Goal: Information Seeking & Learning: Learn about a topic

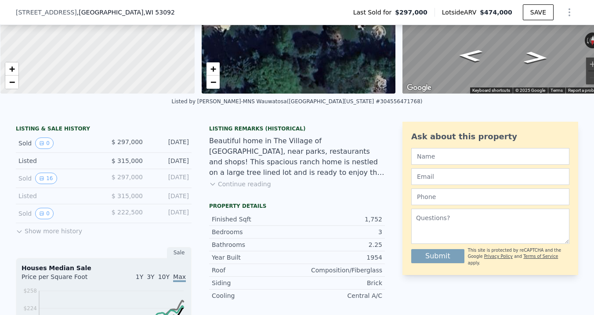
scroll to position [132, 0]
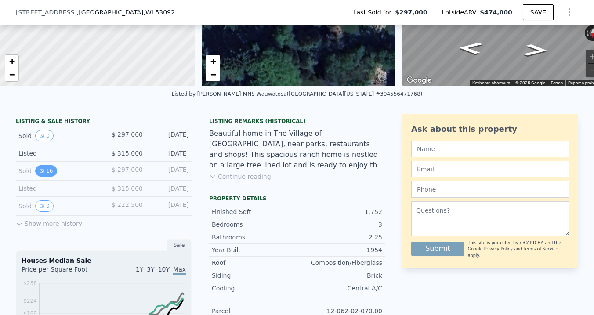
click at [40, 172] on icon "View historical data" at bounding box center [41, 170] width 5 height 5
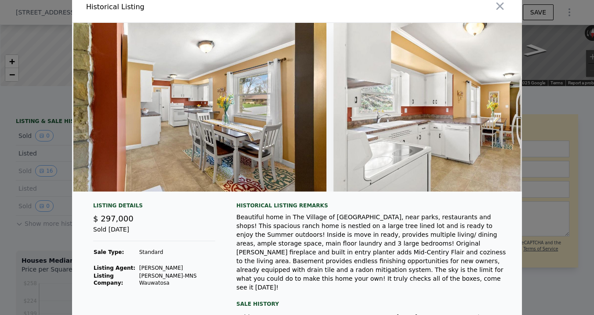
scroll to position [0, 1310]
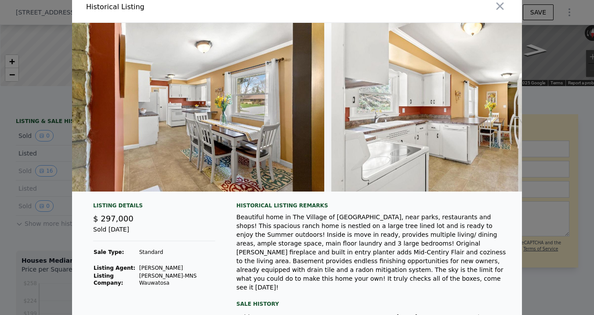
drag, startPoint x: 237, startPoint y: 195, endPoint x: 260, endPoint y: 192, distance: 22.5
click at [260, 192] on div at bounding box center [297, 111] width 450 height 176
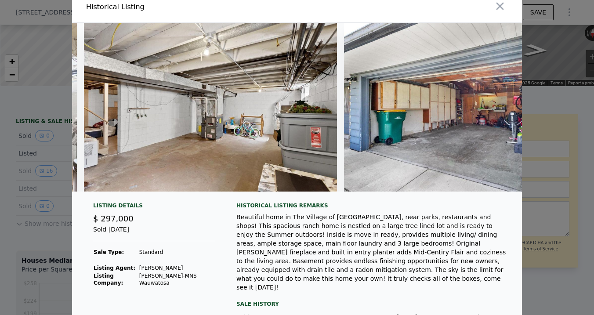
scroll to position [0, 3730]
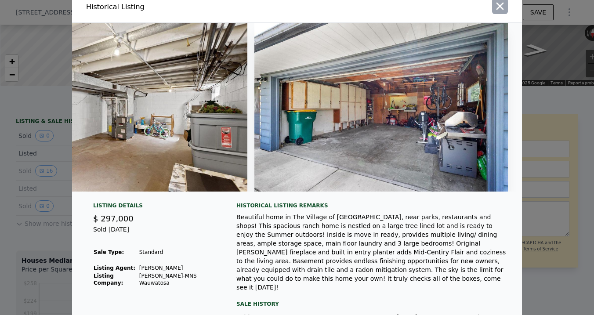
click at [504, 8] on icon "button" at bounding box center [500, 6] width 12 height 12
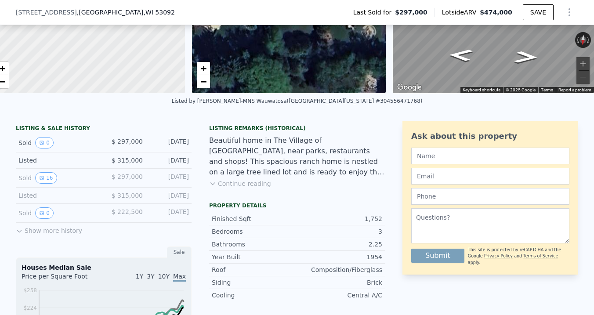
scroll to position [126, 0]
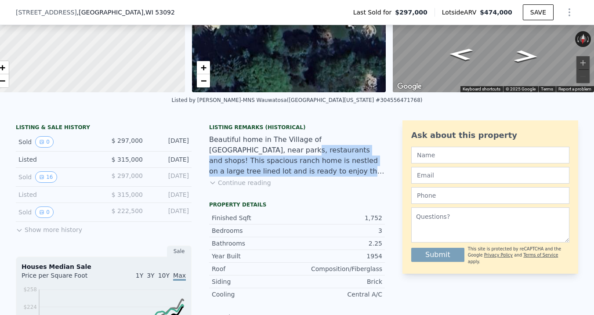
drag, startPoint x: 219, startPoint y: 149, endPoint x: 292, endPoint y: 169, distance: 75.3
click at [292, 169] on div "Beautiful home in The Village of [GEOGRAPHIC_DATA], near parks, restaurants and…" at bounding box center [297, 155] width 176 height 42
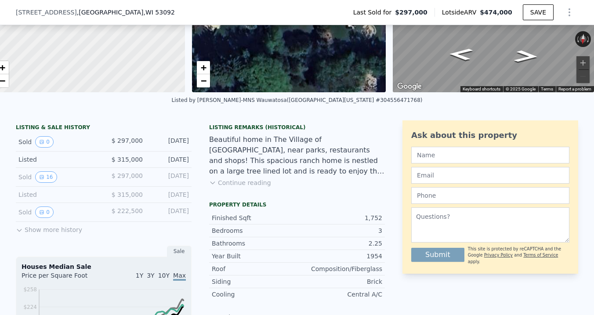
click at [250, 185] on button "Continue reading" at bounding box center [240, 182] width 62 height 9
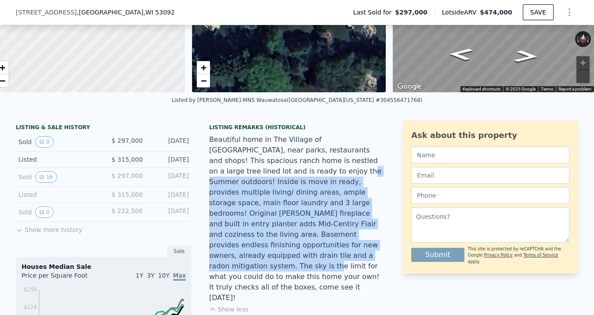
drag, startPoint x: 230, startPoint y: 165, endPoint x: 327, endPoint y: 246, distance: 126.4
click at [327, 246] on div "Beautiful home in The Village of [GEOGRAPHIC_DATA], near parks, restaurants and…" at bounding box center [297, 218] width 176 height 169
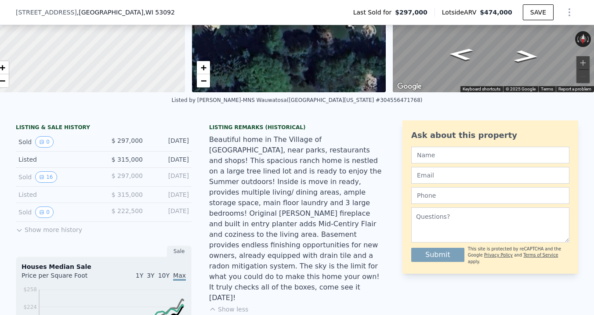
click at [282, 199] on div "Beautiful home in The Village of [GEOGRAPHIC_DATA], near parks, restaurants and…" at bounding box center [297, 218] width 176 height 169
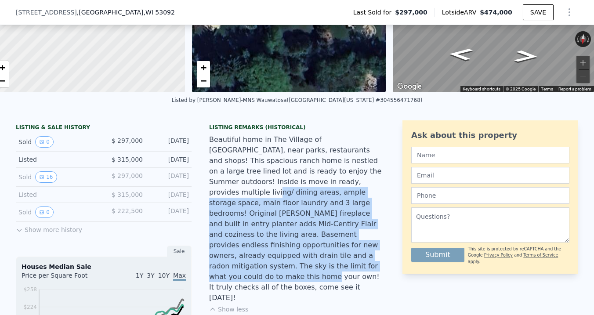
drag, startPoint x: 261, startPoint y: 177, endPoint x: 319, endPoint y: 252, distance: 95.0
click at [319, 252] on div "Beautiful home in The Village of [GEOGRAPHIC_DATA], near parks, restaurants and…" at bounding box center [297, 218] width 176 height 169
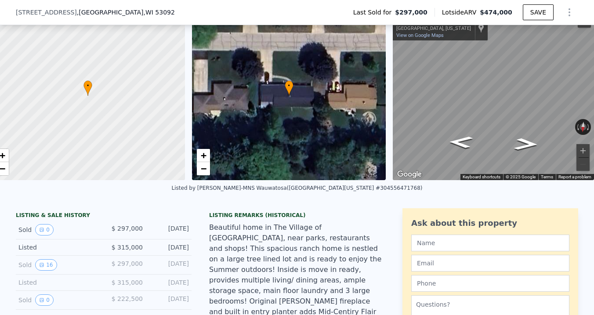
scroll to position [105, 0]
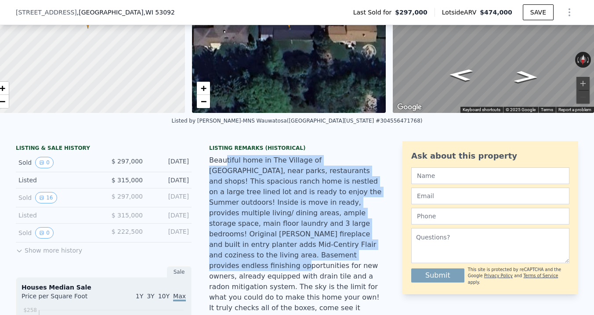
drag, startPoint x: 226, startPoint y: 163, endPoint x: 324, endPoint y: 245, distance: 128.5
click at [324, 245] on div "Beautiful home in The Village of [GEOGRAPHIC_DATA], near parks, restaurants and…" at bounding box center [297, 239] width 176 height 169
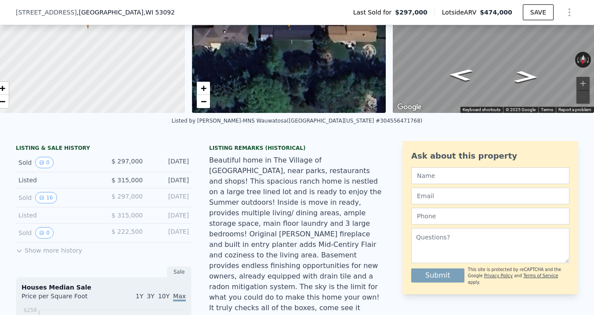
click at [299, 230] on div "Beautiful home in The Village of [GEOGRAPHIC_DATA], near parks, restaurants and…" at bounding box center [297, 239] width 176 height 169
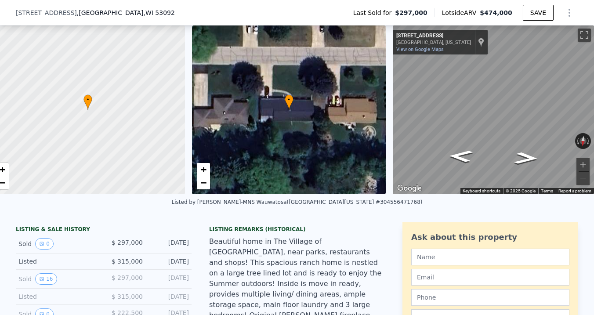
scroll to position [58, 0]
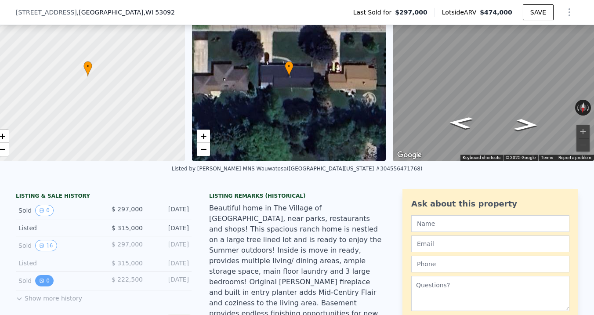
click at [47, 283] on button "0" at bounding box center [44, 280] width 18 height 11
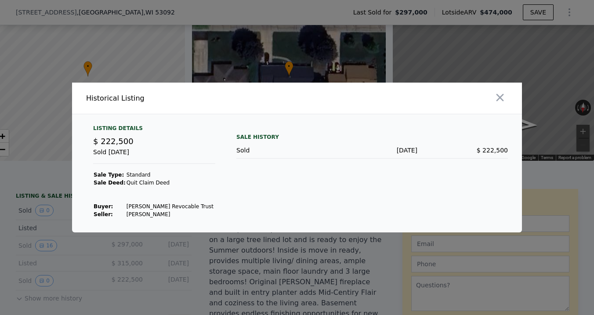
click at [253, 272] on div at bounding box center [297, 157] width 594 height 315
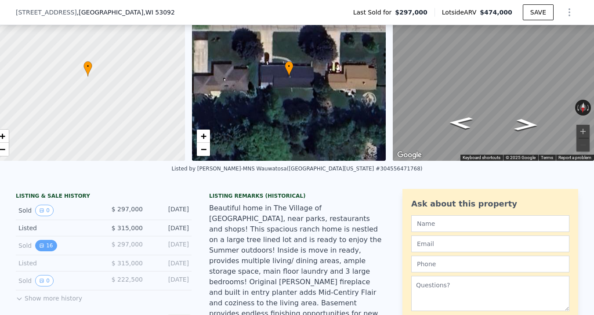
click at [46, 243] on button "16" at bounding box center [46, 245] width 22 height 11
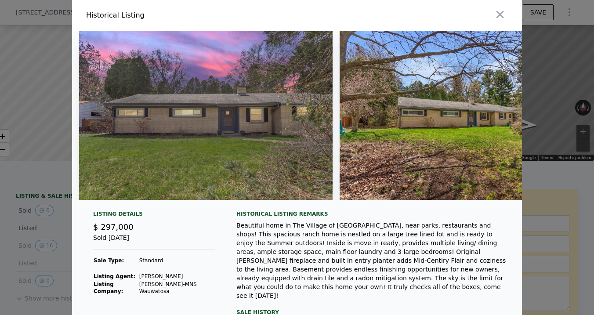
scroll to position [0, 0]
click at [41, 36] on div at bounding box center [297, 157] width 594 height 315
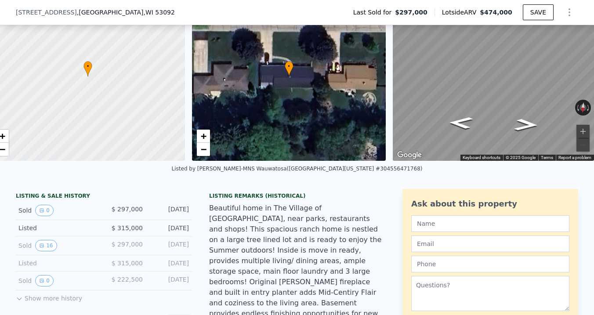
scroll to position [50, 0]
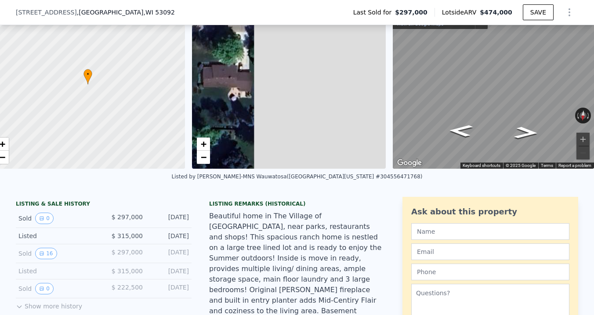
drag, startPoint x: 262, startPoint y: 106, endPoint x: 14, endPoint y: 89, distance: 248.9
click at [14, 89] on div "• + − • + − ← Move left → Move right ↑ Move up ↓ Move down + Zoom in - Zoom out…" at bounding box center [297, 84] width 594 height 169
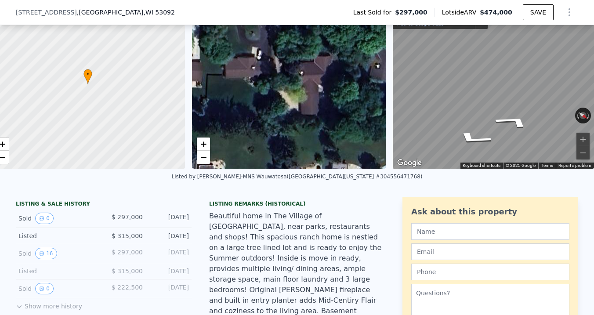
click at [245, 91] on div "• + − • + − ← Move left → Move right ↑ Move up ↓ Move down + Zoom in - Zoom out…" at bounding box center [297, 84] width 594 height 169
click at [373, 88] on div "• + − • + − ← Move left → Move right ↑ Move up ↓ Move down + Zoom in - Zoom out…" at bounding box center [297, 84] width 594 height 169
click at [262, 102] on div "• + − • + − ← Move left → Move right ↑ Move up ↓ Move down + Zoom in - Zoom out…" at bounding box center [297, 84] width 594 height 169
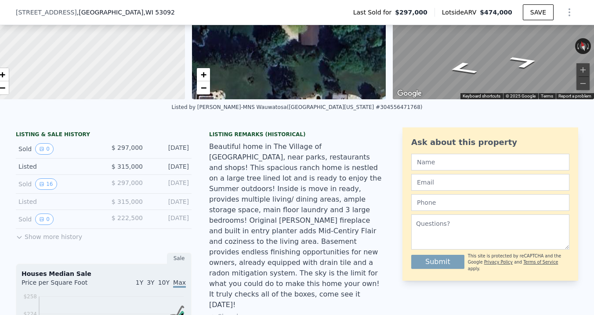
scroll to position [120, 0]
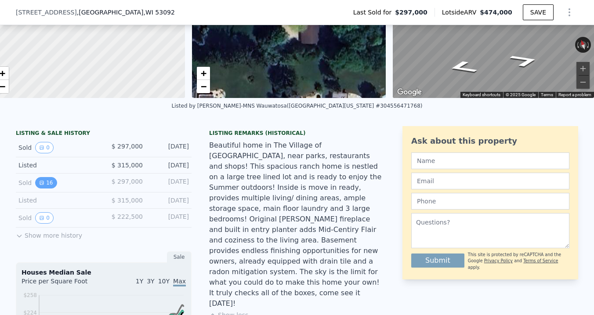
click at [39, 181] on icon "View historical data" at bounding box center [41, 182] width 5 height 5
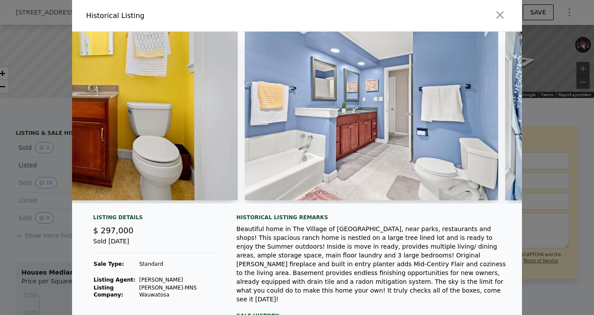
scroll to position [0, 2171]
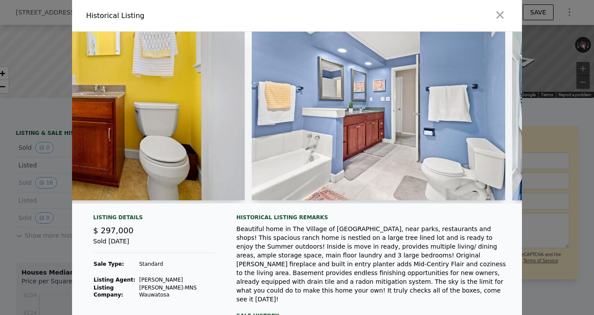
click at [342, 160] on img at bounding box center [379, 116] width 254 height 169
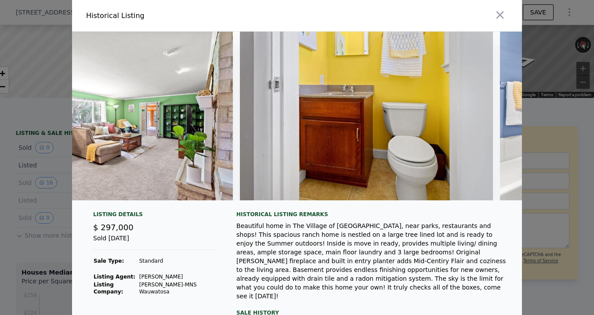
scroll to position [0, 1894]
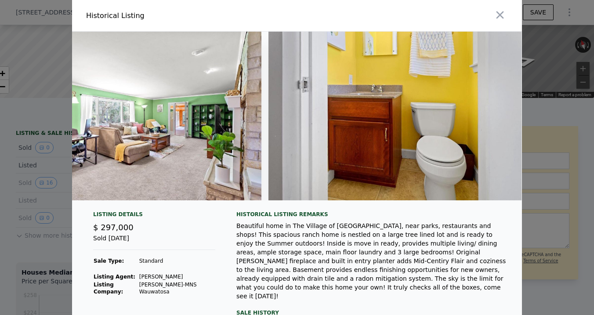
drag, startPoint x: 502, startPoint y: 200, endPoint x: 306, endPoint y: 200, distance: 196.4
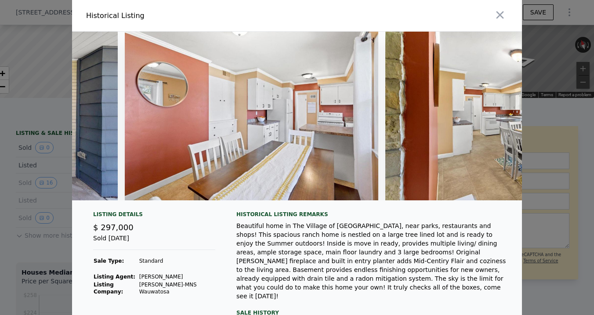
scroll to position [0, 1000]
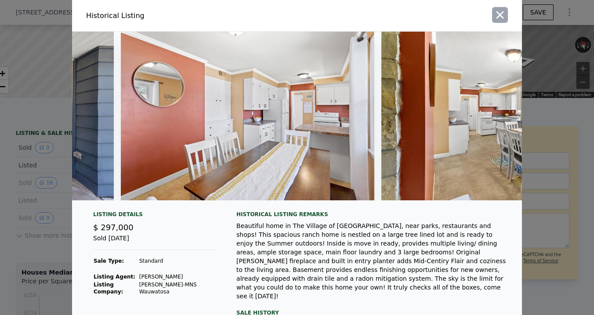
click at [501, 14] on icon "button" at bounding box center [500, 14] width 7 height 7
